Goal: Check status: Check status

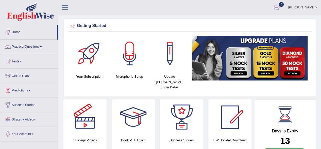
click at [281, 6] on div at bounding box center [277, 8] width 8 height 8
click at [18, 60] on link "Tests" at bounding box center [29, 60] width 58 height 13
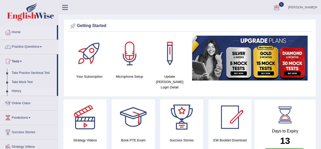
click at [15, 90] on link "History" at bounding box center [33, 90] width 48 height 9
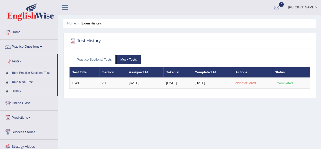
click at [33, 71] on link "Take Practice Sectional Test" at bounding box center [33, 72] width 48 height 9
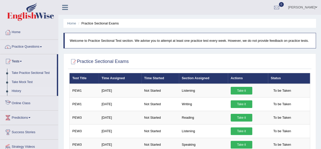
click at [16, 90] on link "History" at bounding box center [33, 90] width 48 height 9
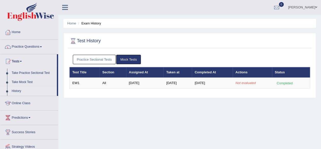
click at [235, 51] on div "Test History Practice Sectional Tests Mock Tests Test Title Section Assigned At…" at bounding box center [190, 65] width 253 height 65
click at [19, 33] on link "Home" at bounding box center [29, 31] width 58 height 13
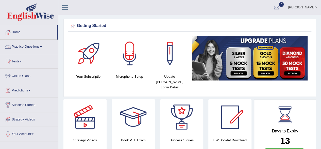
click at [40, 48] on link "Practice Questions" at bounding box center [29, 46] width 58 height 13
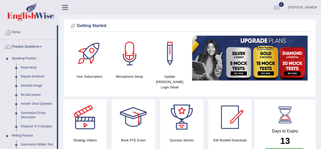
click at [40, 48] on link "Practice Questions" at bounding box center [28, 46] width 57 height 13
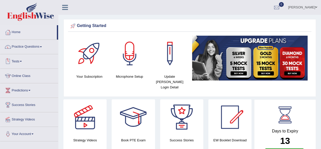
click at [21, 61] on link "Tests" at bounding box center [29, 60] width 58 height 13
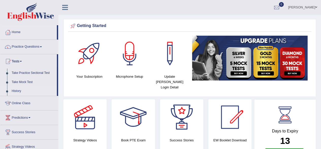
click at [18, 91] on link "History" at bounding box center [33, 90] width 48 height 9
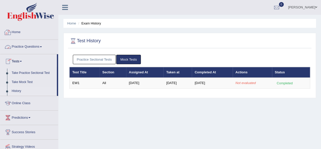
click at [16, 31] on link "Home" at bounding box center [29, 31] width 58 height 13
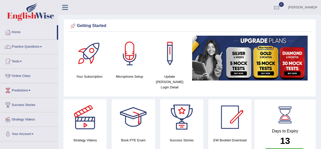
click at [281, 8] on div at bounding box center [277, 8] width 8 height 8
click at [255, 21] on strong "See All Alerts" at bounding box center [245, 21] width 23 height 4
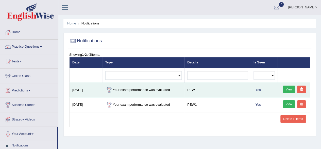
click at [288, 89] on link "View" at bounding box center [289, 89] width 12 height 8
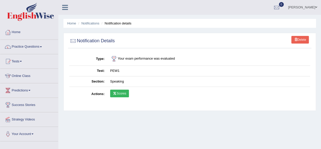
click at [121, 94] on link "Scores" at bounding box center [119, 93] width 19 height 8
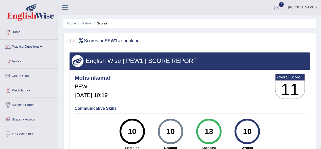
click at [89, 21] on link "History" at bounding box center [87, 23] width 10 height 4
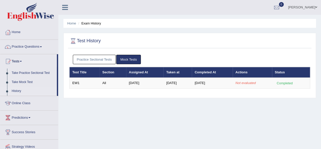
click at [158, 105] on div "Home Exam History Test History Practice Sectional Tests Mock Tests Test Title S…" at bounding box center [189, 127] width 263 height 254
